Goal: Information Seeking & Learning: Learn about a topic

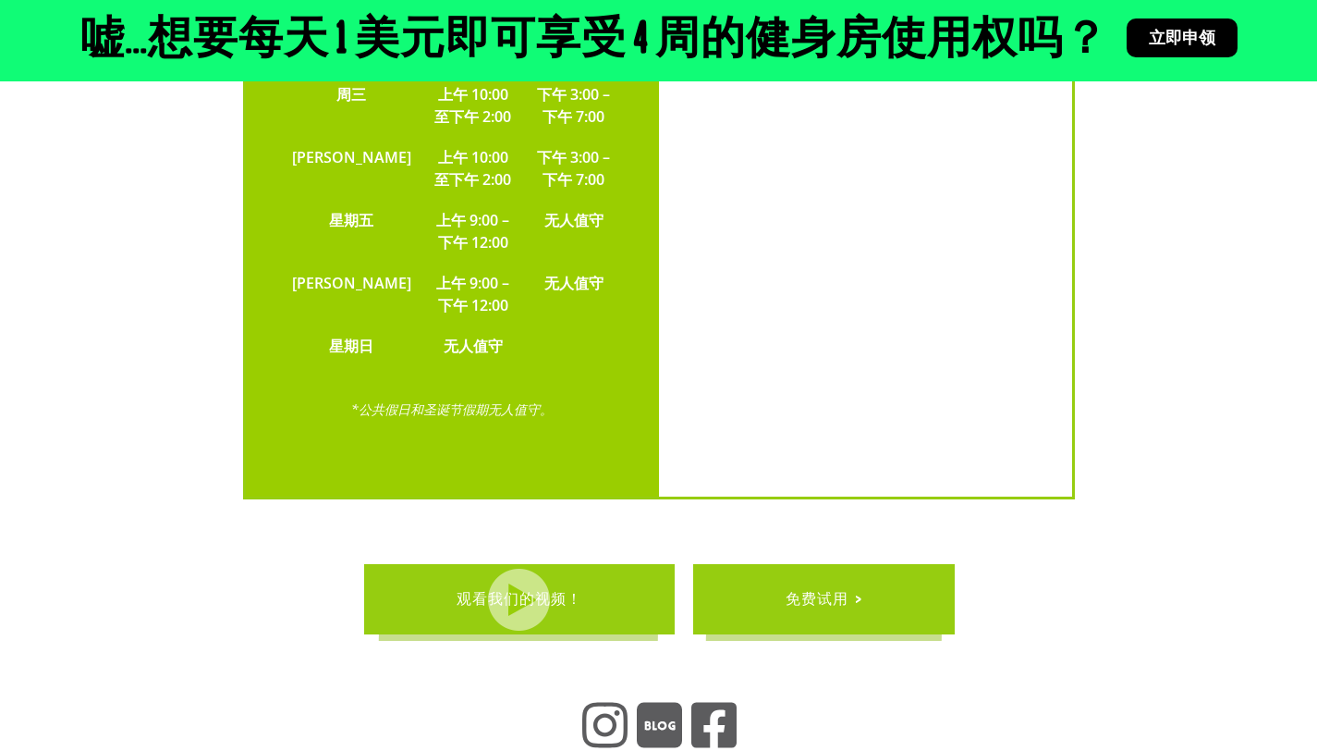
scroll to position [4219, 0]
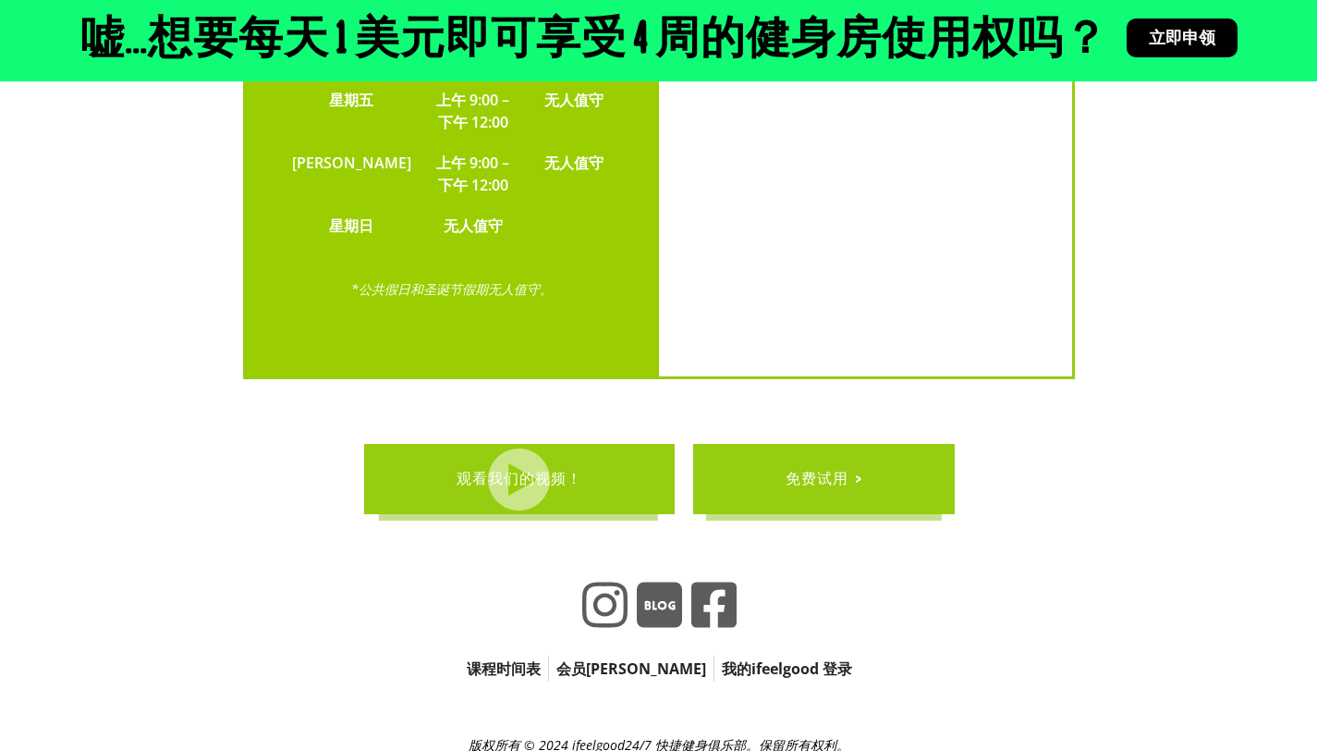
drag, startPoint x: 569, startPoint y: 691, endPoint x: 622, endPoint y: 694, distance: 52.8
click at [622, 750] on font "* 每两周结算一次，无锁定合同。价格包含直接扣款费用，取消需提前4周通知。" at bounding box center [659, 762] width 459 height 18
drag, startPoint x: 630, startPoint y: 692, endPoint x: 738, endPoint y: 691, distance: 108.2
click at [738, 750] on font "* 每两周结算一次，无锁定合同。价格包含直接扣款费用，取消需提前4周通知。" at bounding box center [659, 762] width 459 height 18
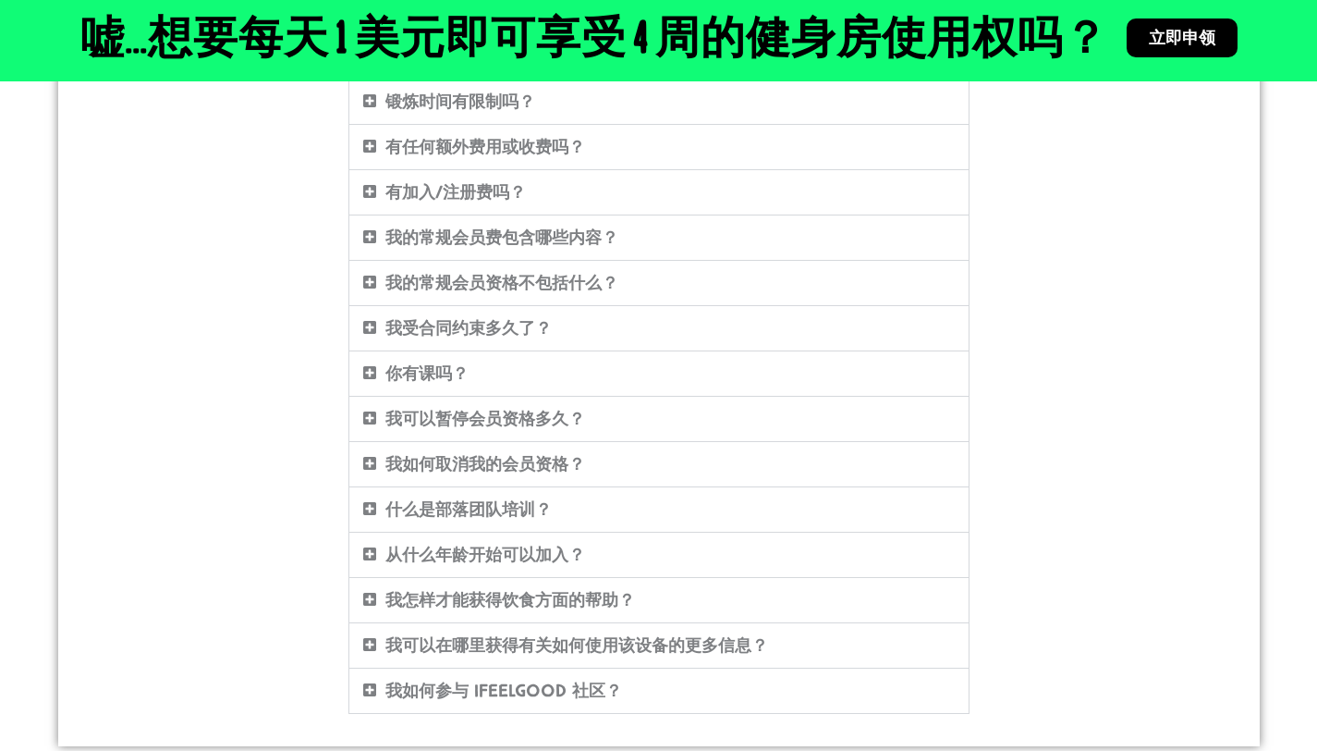
scroll to position [720, 0]
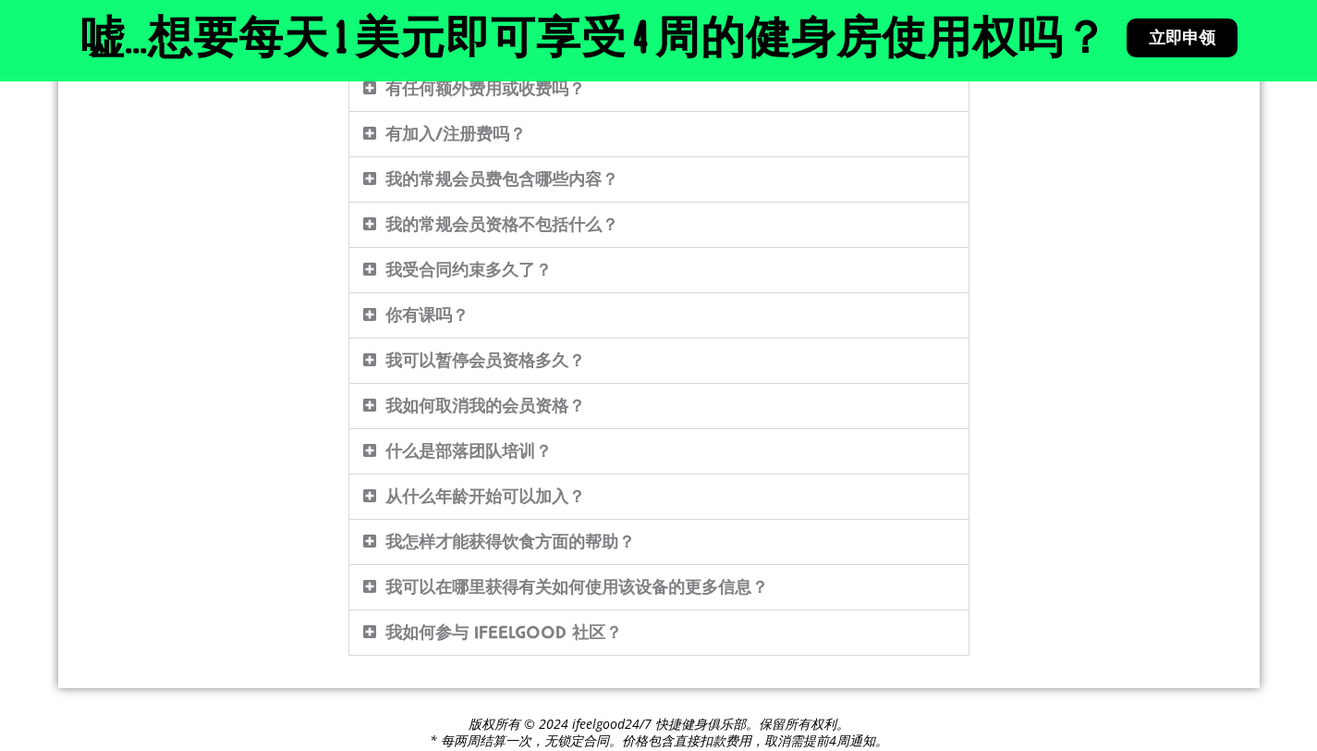
click at [530, 409] on font "我如何取消我的会员资格？" at bounding box center [485, 406] width 200 height 20
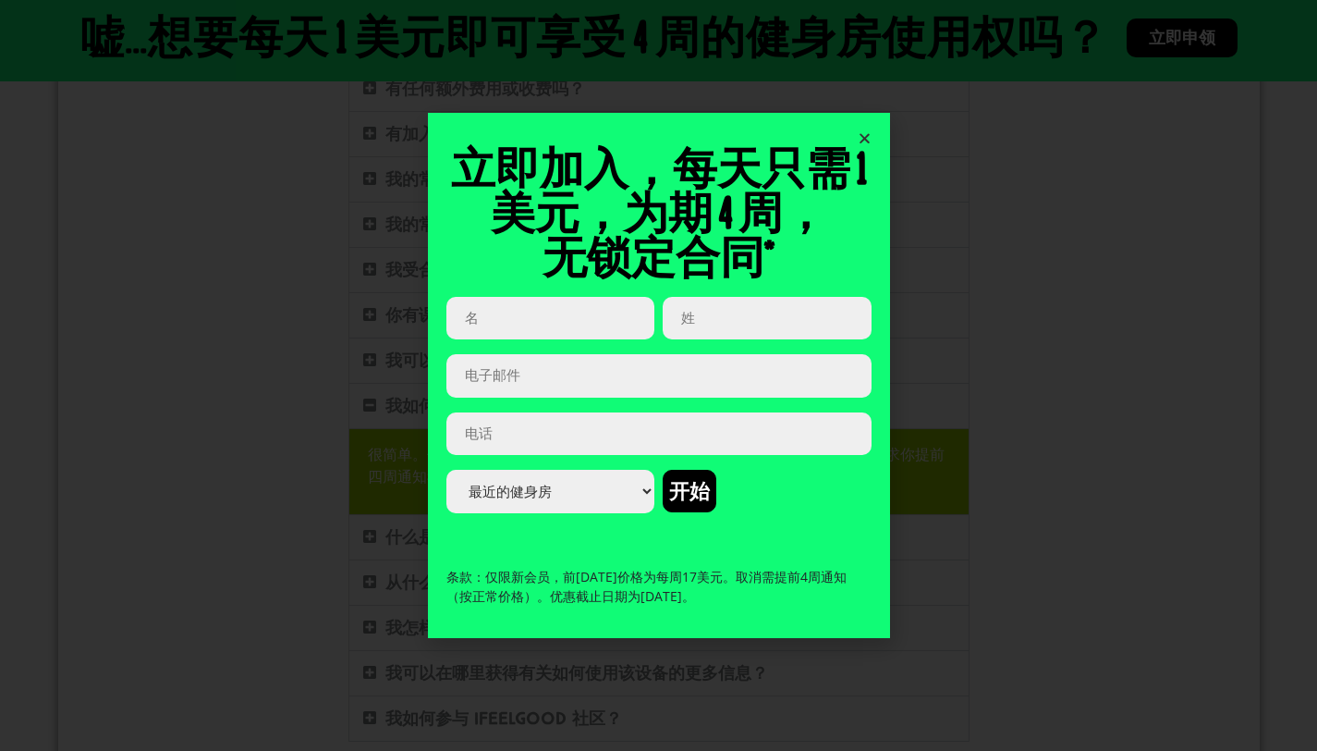
click at [875, 124] on div "立即加入，每天只需 1 美元，为期 4 周， 无锁定合同* 网址 此字段用于验证目的，应保持不变。 名 （必需的） 姓 （必需的） 电子邮件 （必需的） 电话…" at bounding box center [659, 375] width 462 height 524
click at [858, 133] on icon "关闭" at bounding box center [865, 138] width 14 height 14
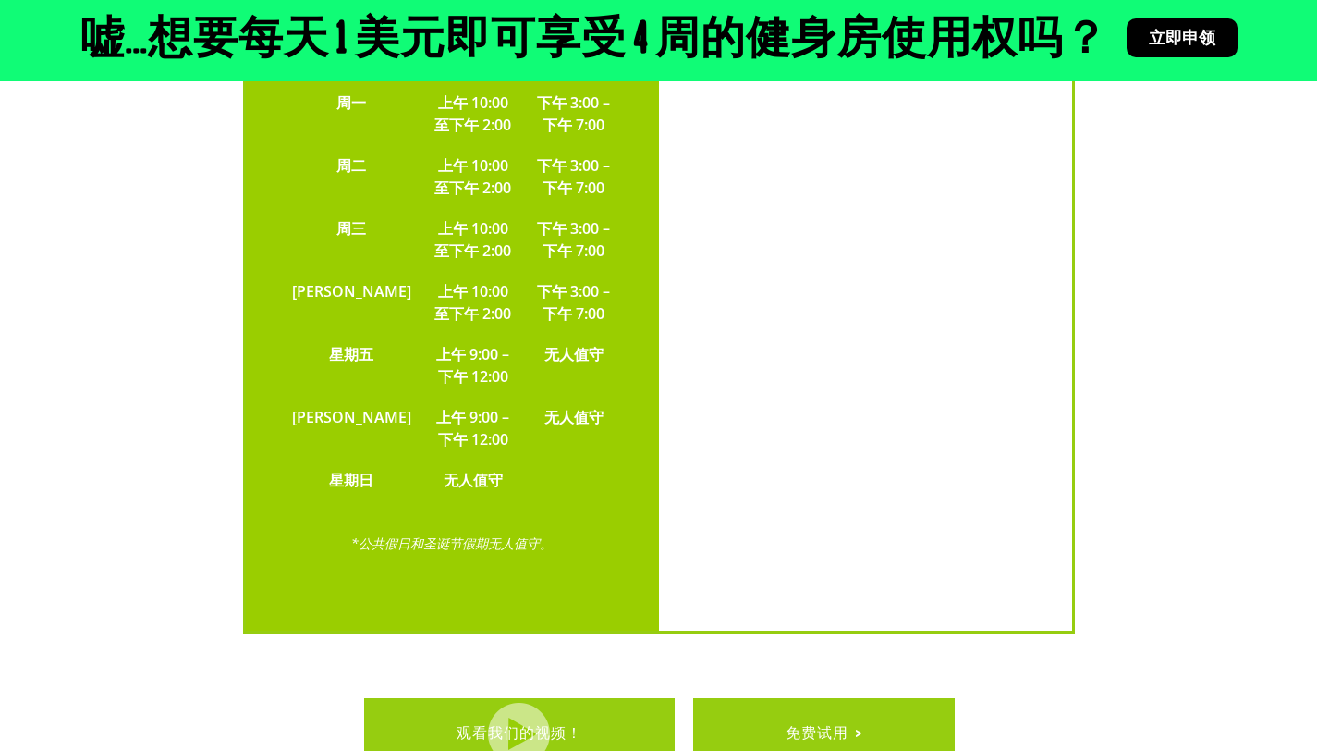
scroll to position [4219, 0]
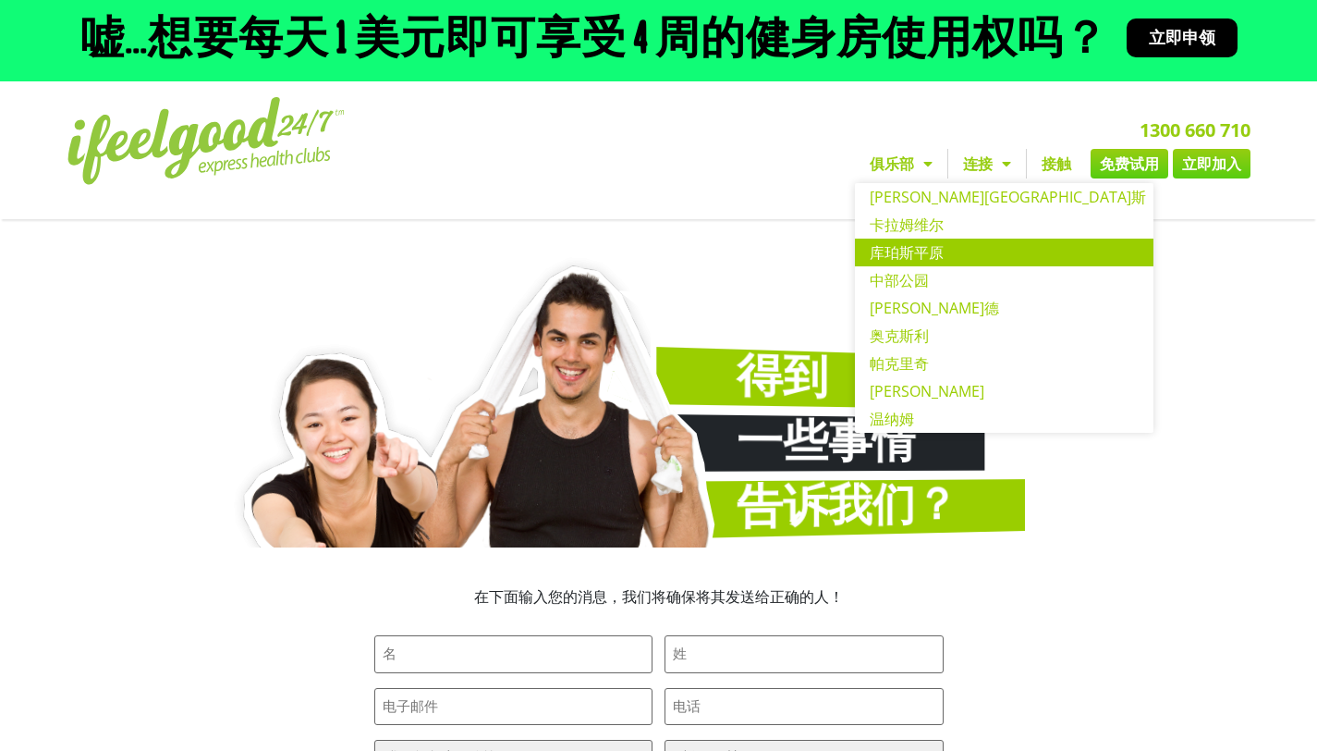
click at [916, 246] on font "库珀斯平原" at bounding box center [907, 252] width 74 height 20
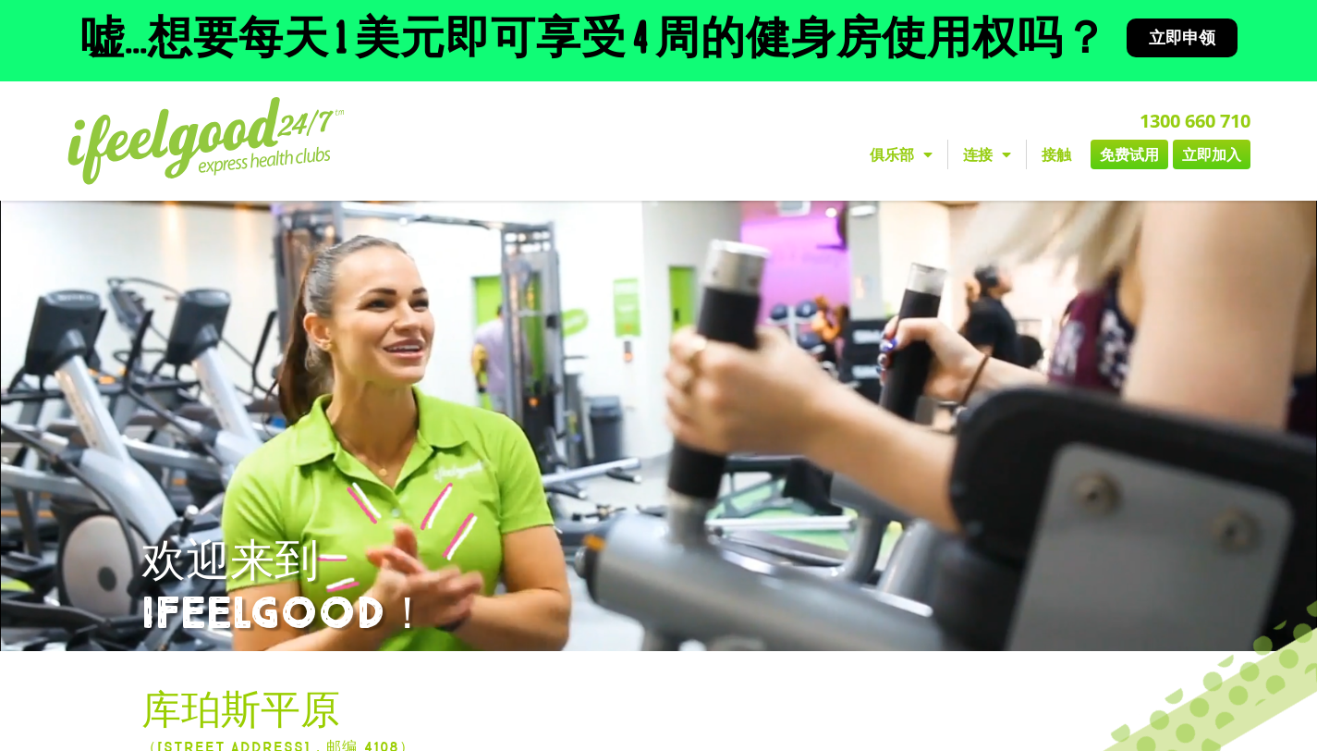
click at [1053, 153] on font "接触" at bounding box center [1057, 154] width 30 height 20
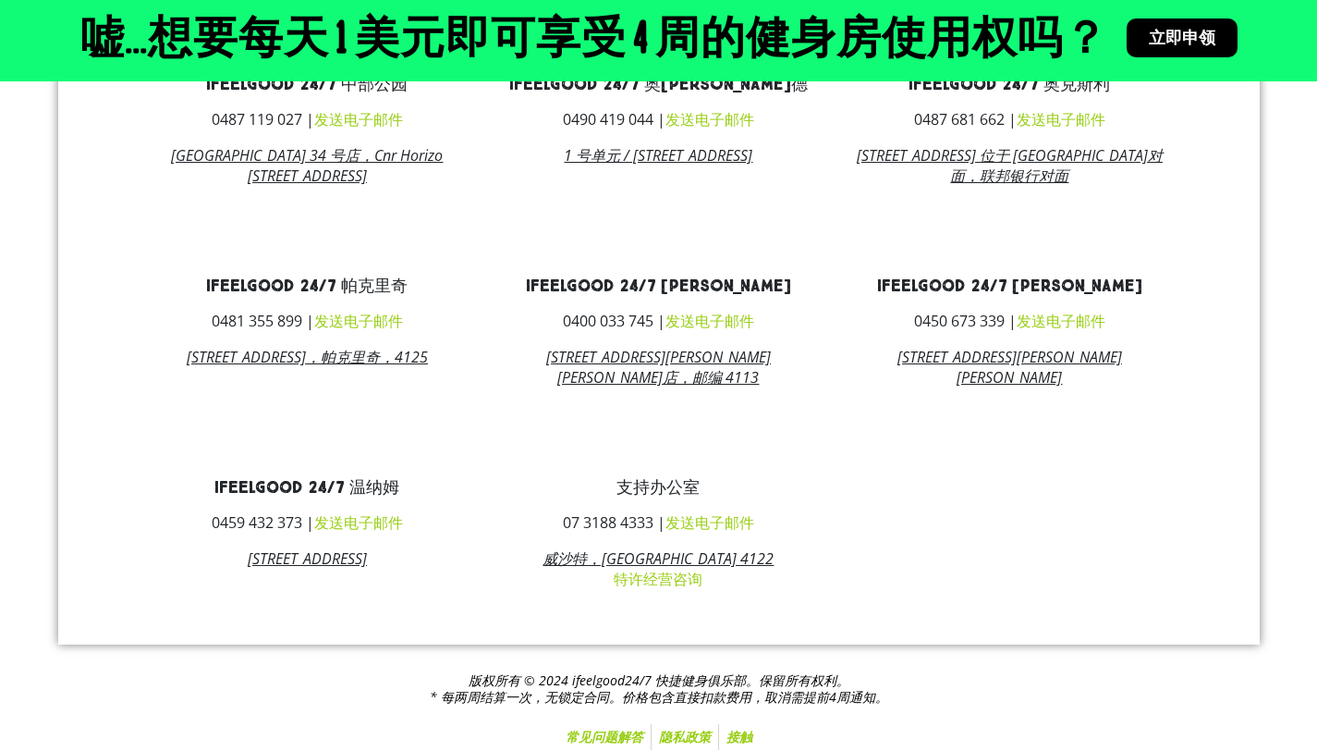
scroll to position [1216, 0]
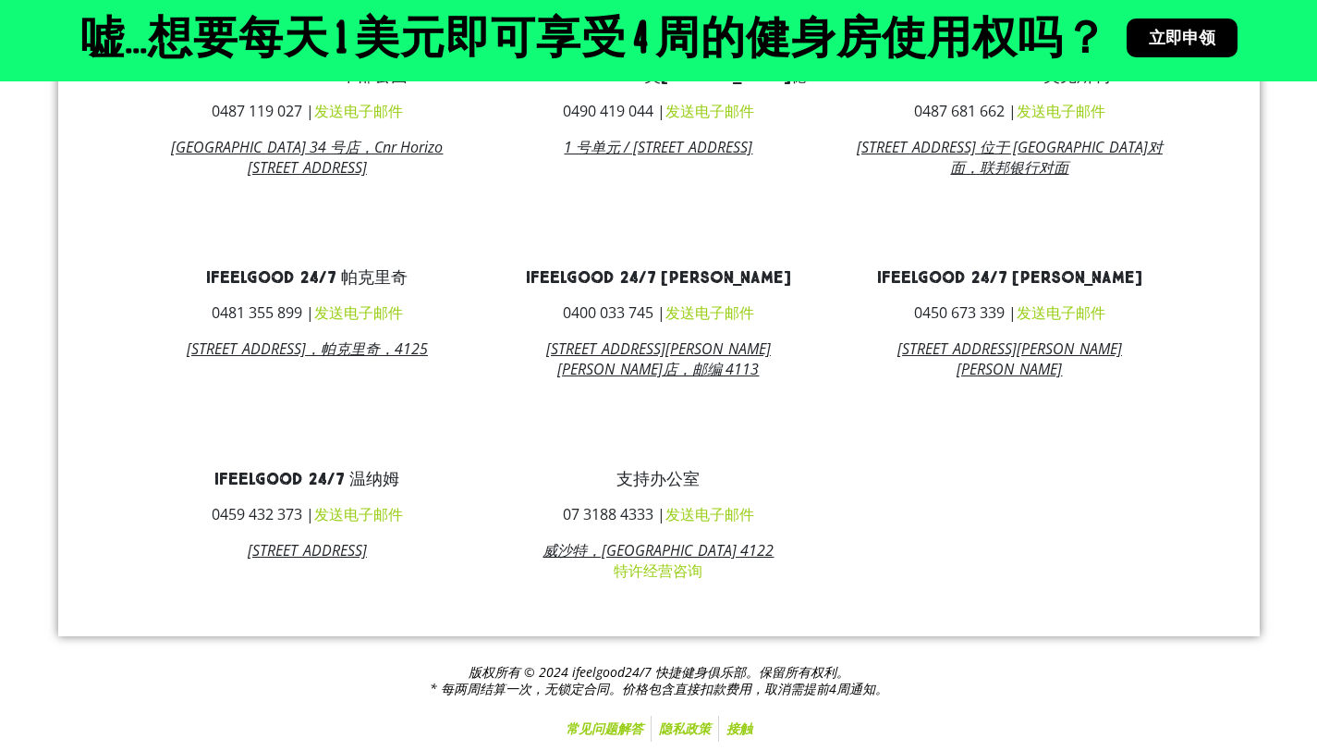
click at [582, 728] on font "常见问题解答" at bounding box center [605, 728] width 78 height 18
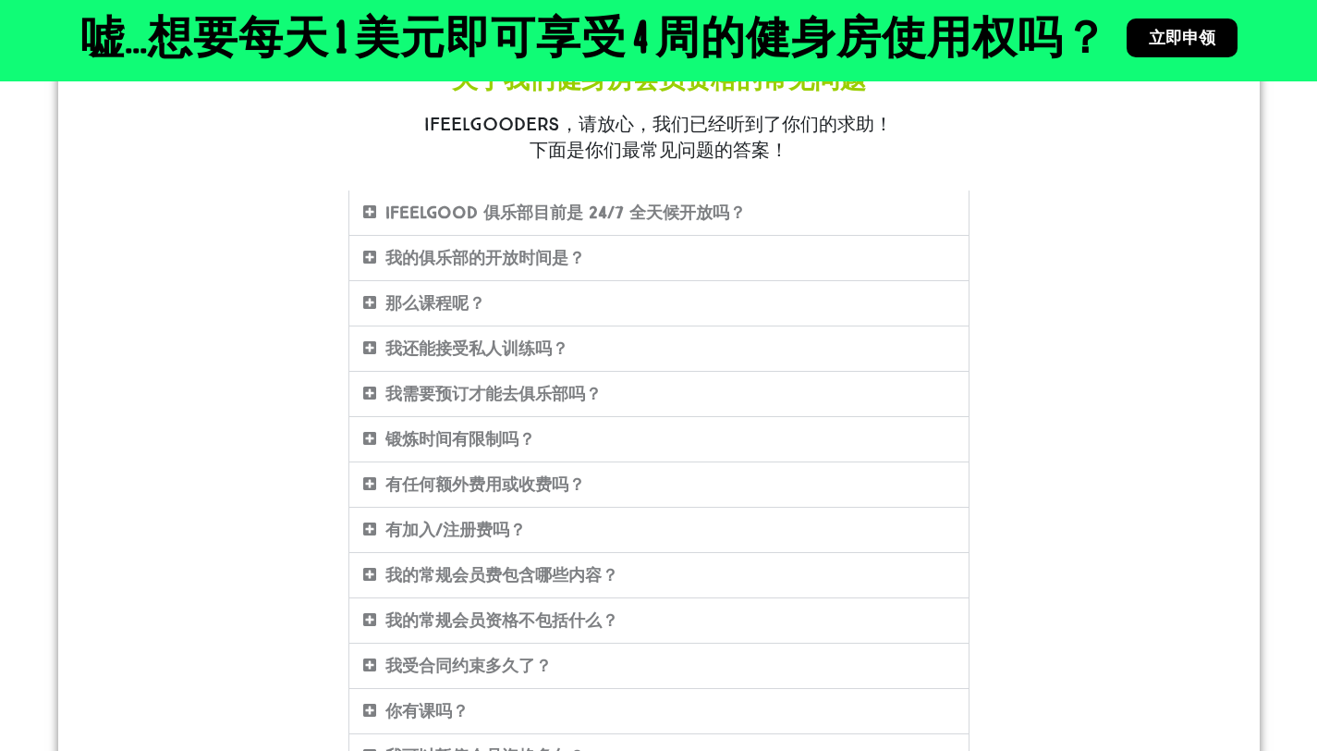
scroll to position [322, 0]
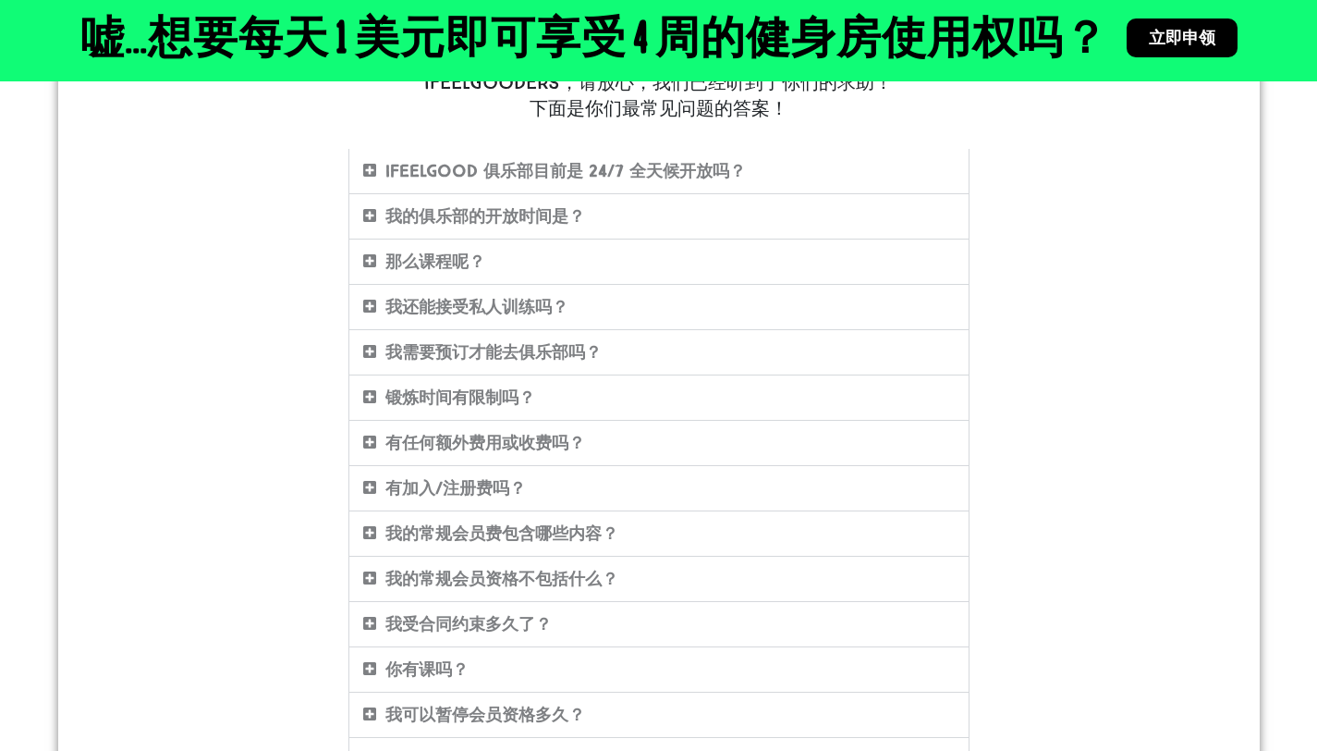
click at [499, 434] on font "有任何额外费用或收费吗？" at bounding box center [485, 443] width 200 height 20
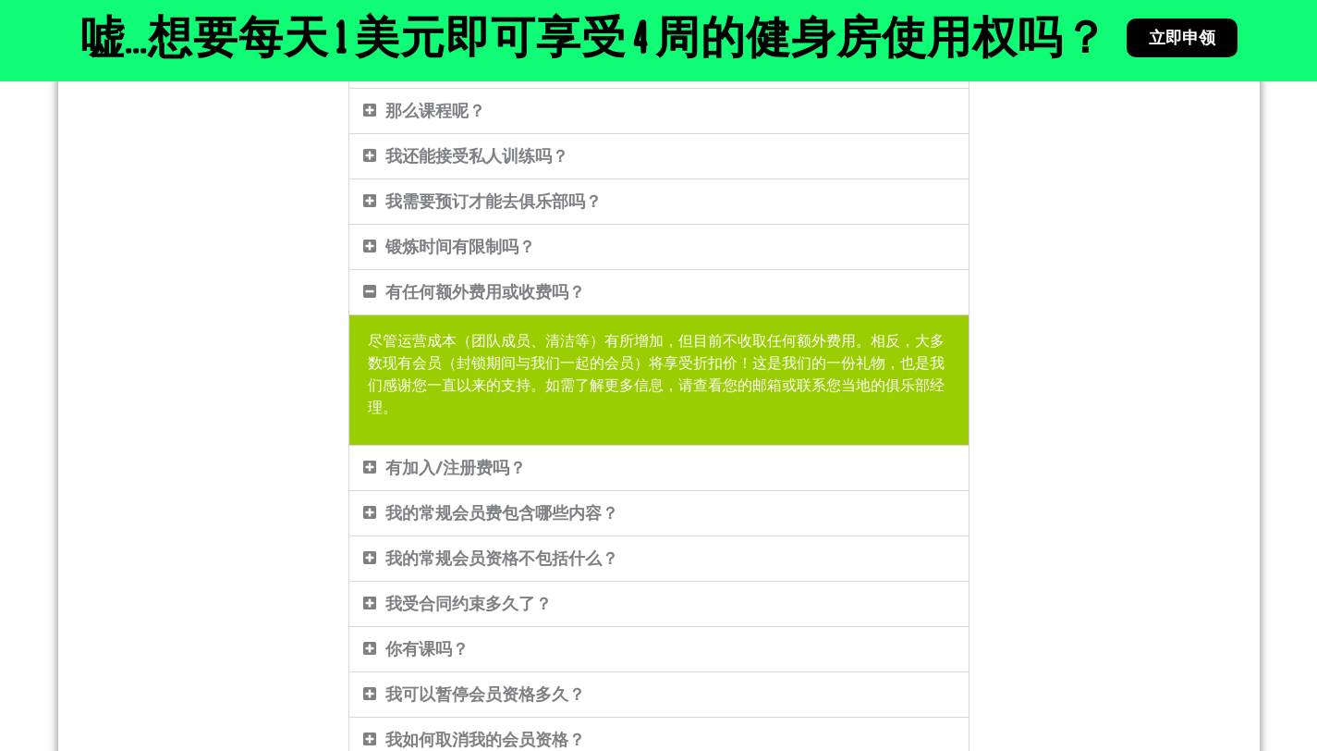
scroll to position [473, 0]
click at [466, 502] on font "我的常规会员费包含哪些内容？" at bounding box center [501, 512] width 233 height 20
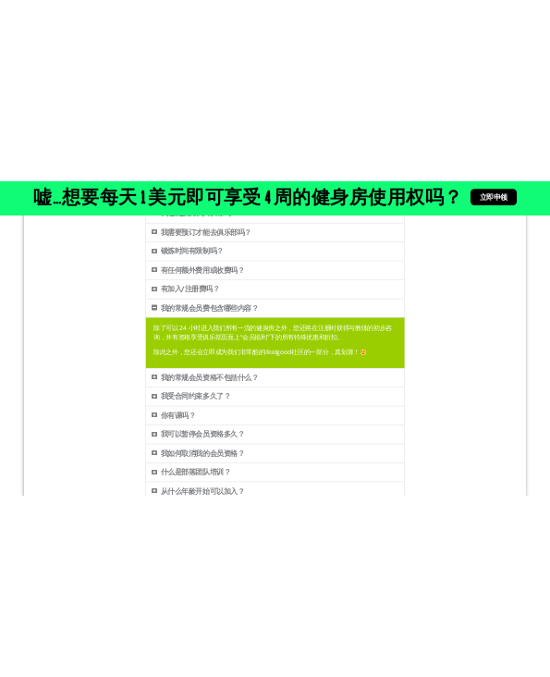
scroll to position [581, 0]
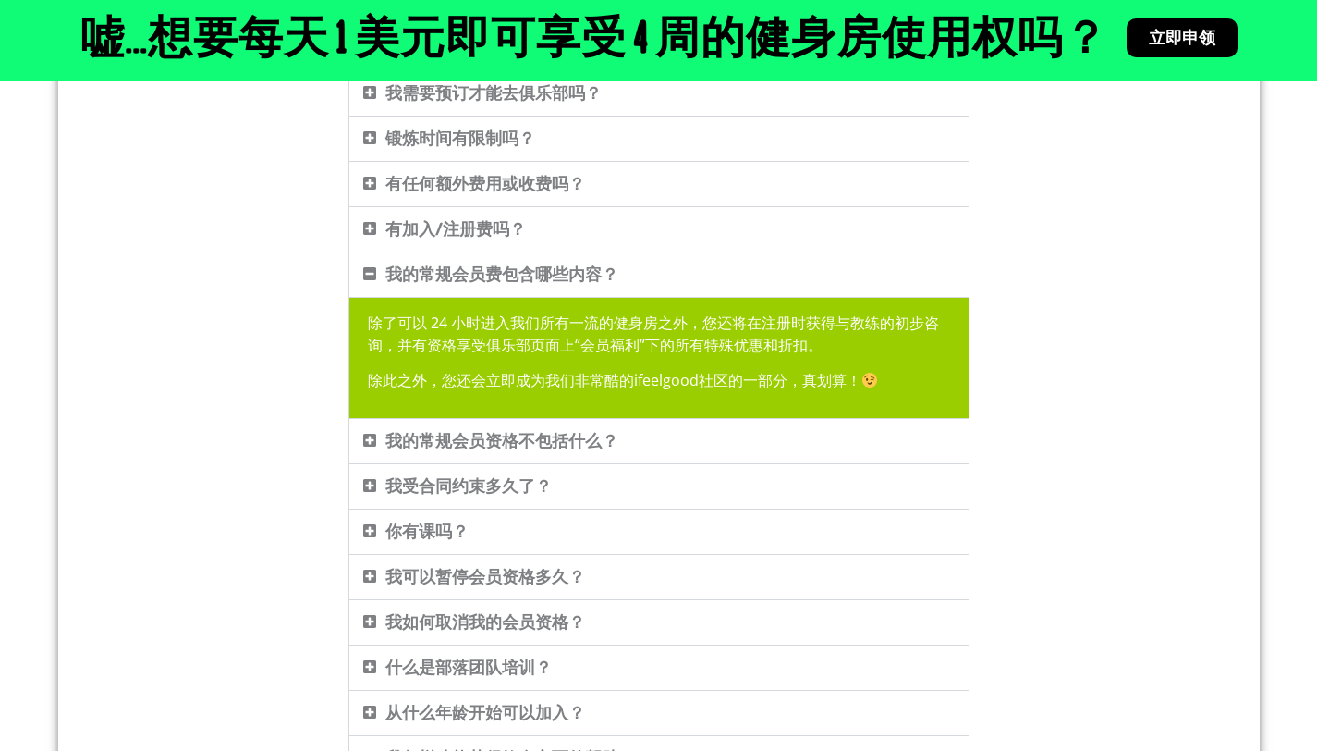
click at [459, 491] on font "我受合同约束多久了？" at bounding box center [468, 486] width 166 height 20
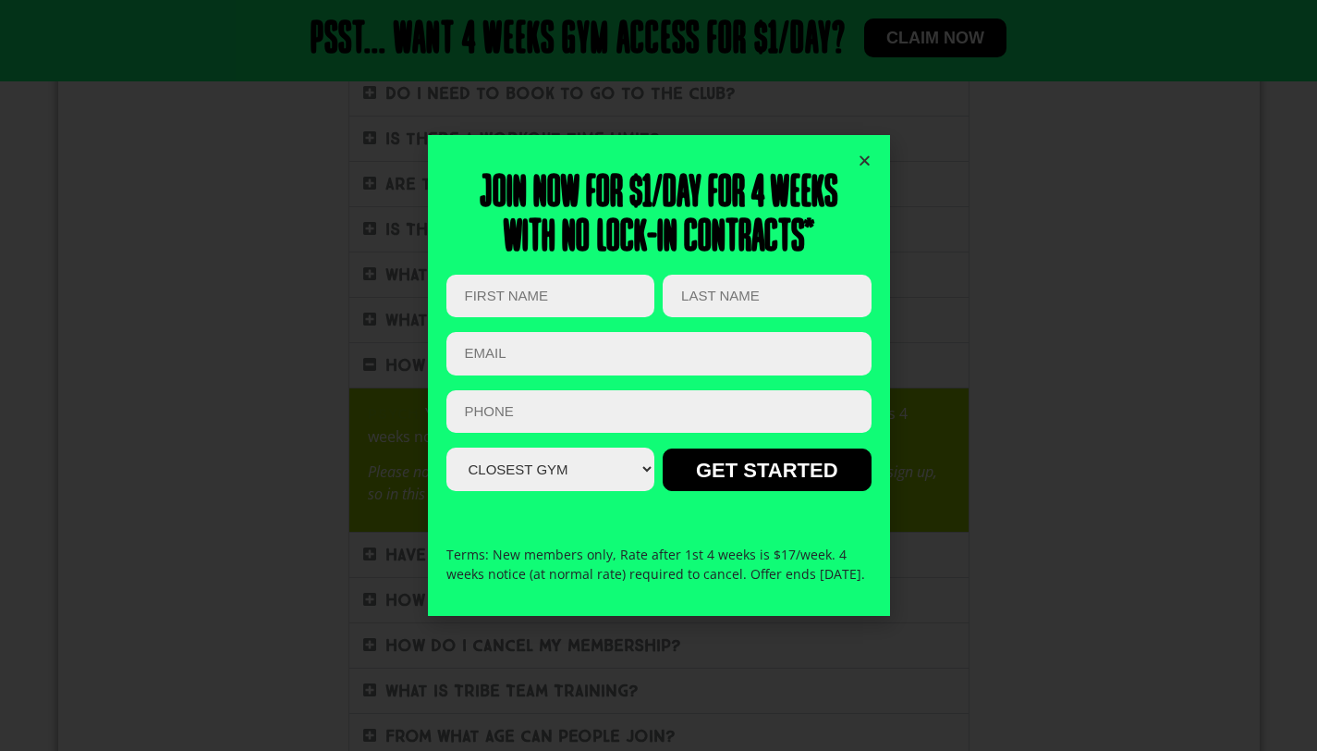
click at [865, 153] on icon "Close" at bounding box center [865, 160] width 14 height 14
